Goal: Information Seeking & Learning: Learn about a topic

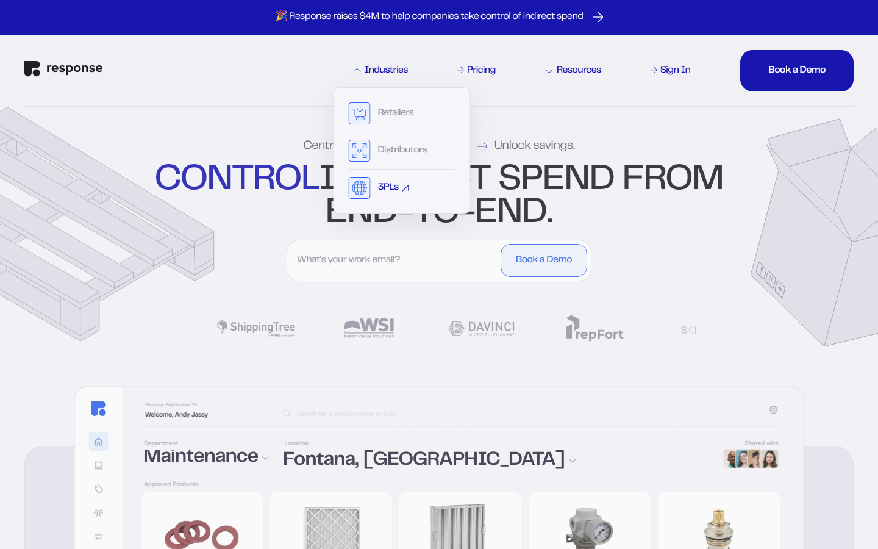
click at [381, 189] on div "3PLs" at bounding box center [388, 188] width 21 height 10
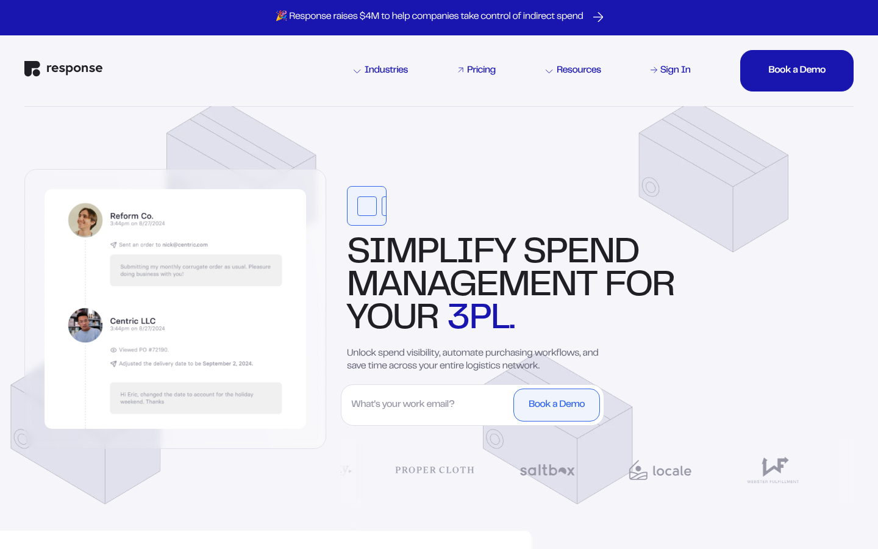
click at [481, 67] on div "Pricing" at bounding box center [481, 71] width 29 height 10
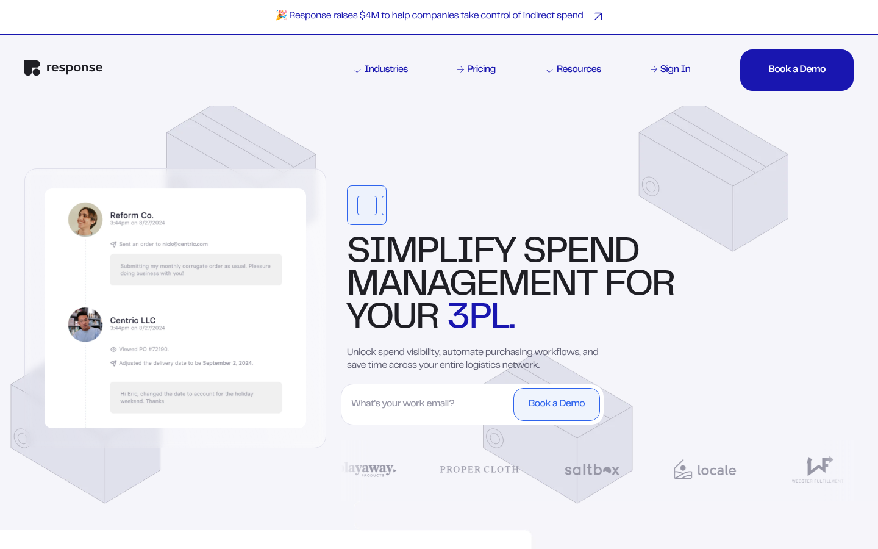
scroll to position [1, 0]
